Goal: Information Seeking & Learning: Learn about a topic

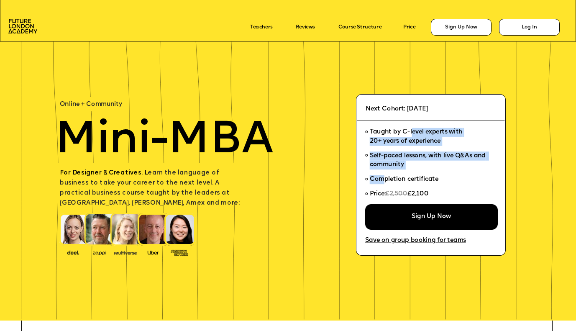
drag, startPoint x: 413, startPoint y: 131, endPoint x: 383, endPoint y: 177, distance: 54.4
click at [383, 177] on ul "Taught by C-level experts with 20+ years of experience Self-paced lessons, with…" at bounding box center [428, 165] width 127 height 80
click at [388, 171] on li "Self-paced lessons, with live Q&As and community" at bounding box center [428, 160] width 127 height 23
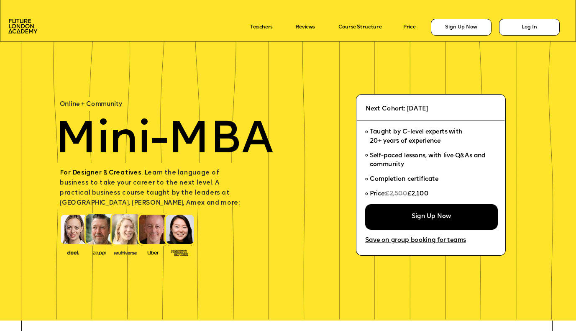
click at [76, 230] on img at bounding box center [74, 229] width 31 height 33
